Goal: Transaction & Acquisition: Purchase product/service

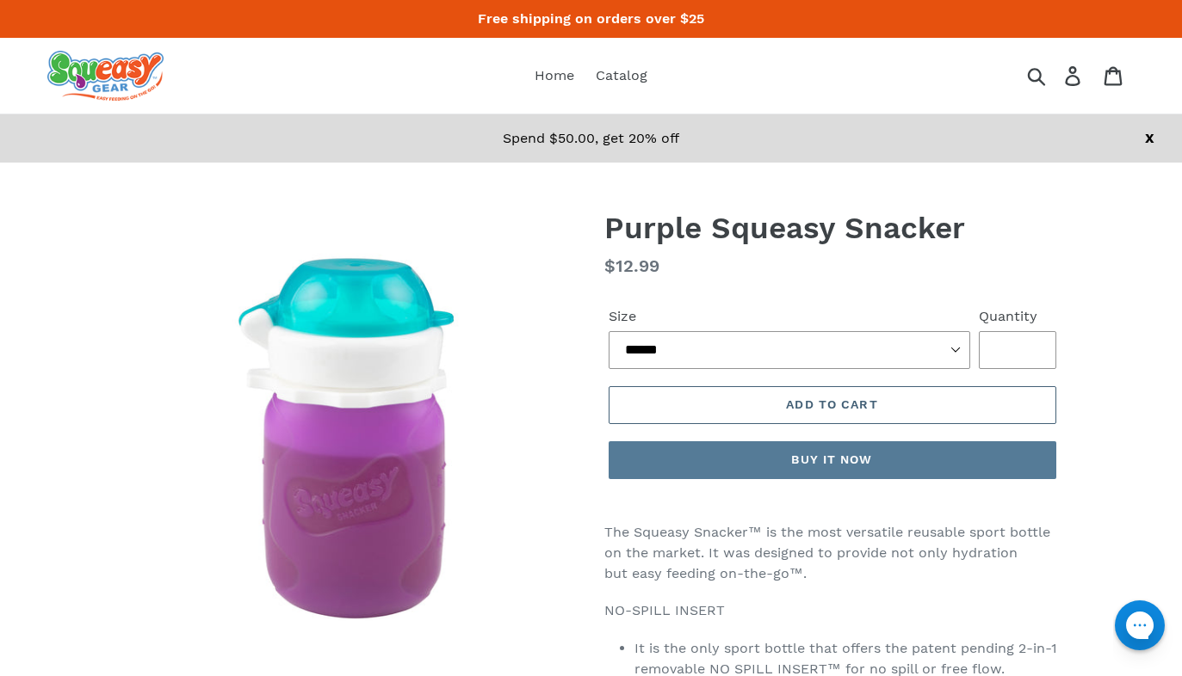
drag, startPoint x: 765, startPoint y: 363, endPoint x: 769, endPoint y: 285, distance: 78.4
click at [769, 285] on form "Size **** ***** ****** **** ***** ****** Quantity * Error Quantity must be 1 or…" at bounding box center [832, 388] width 456 height 218
click at [750, 399] on button "Add to cart" at bounding box center [831, 405] width 447 height 38
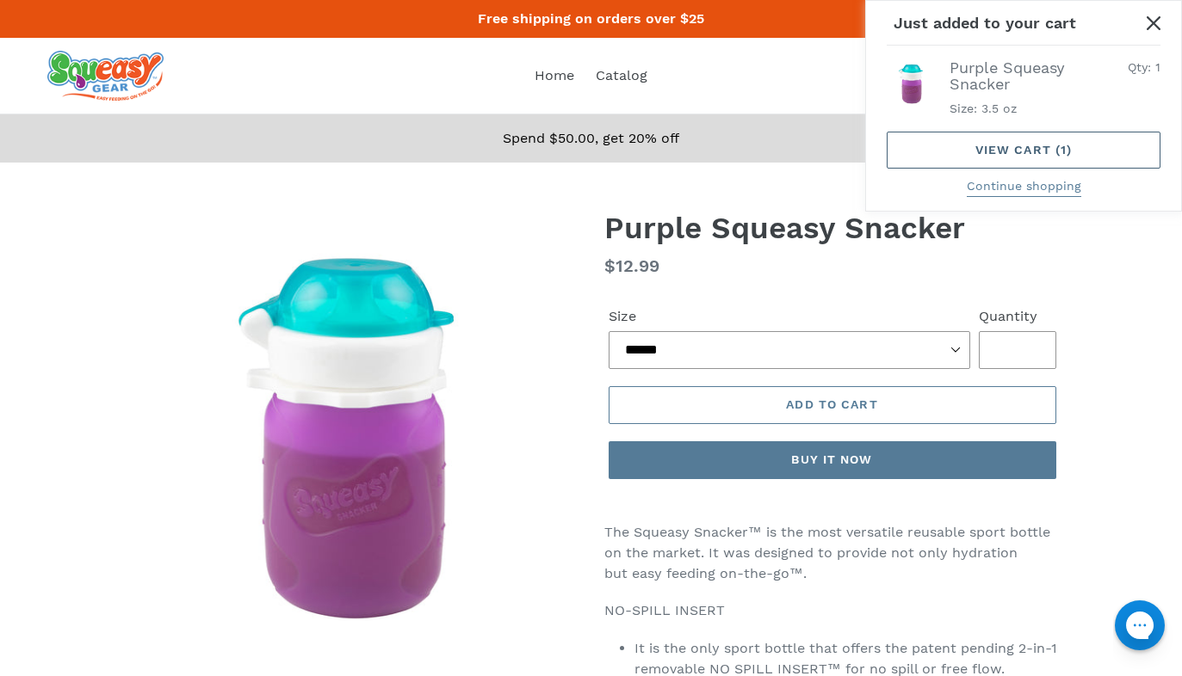
click at [996, 145] on link "View cart ( 1 )" at bounding box center [1023, 150] width 274 height 37
